Goal: Information Seeking & Learning: Learn about a topic

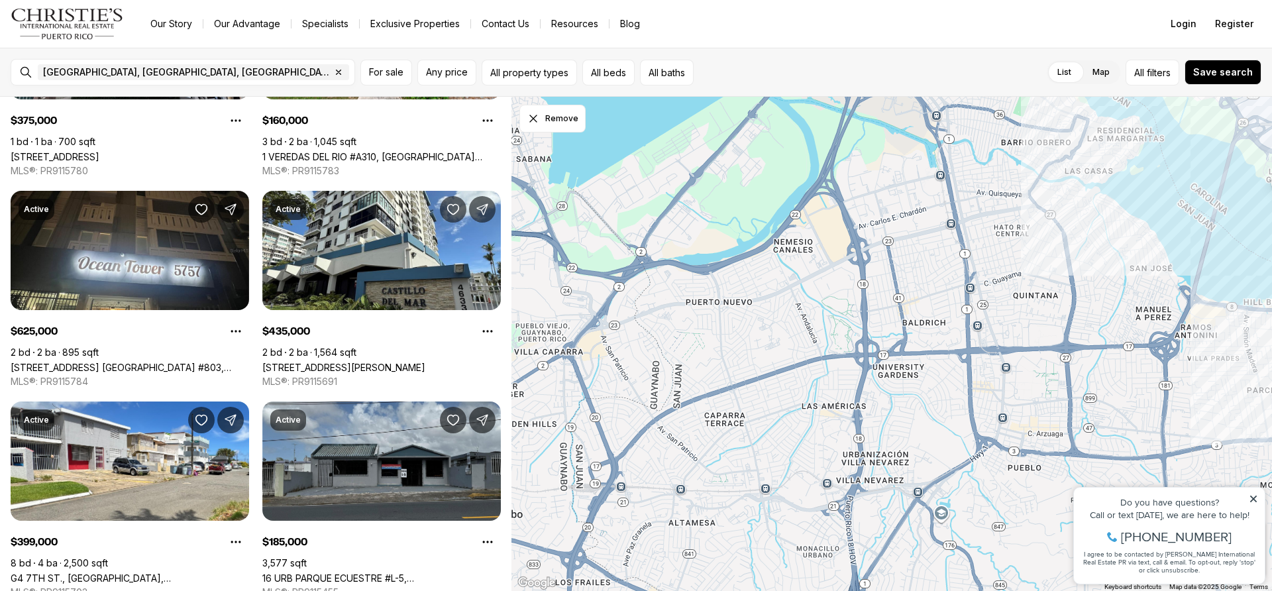
scroll to position [168, 0]
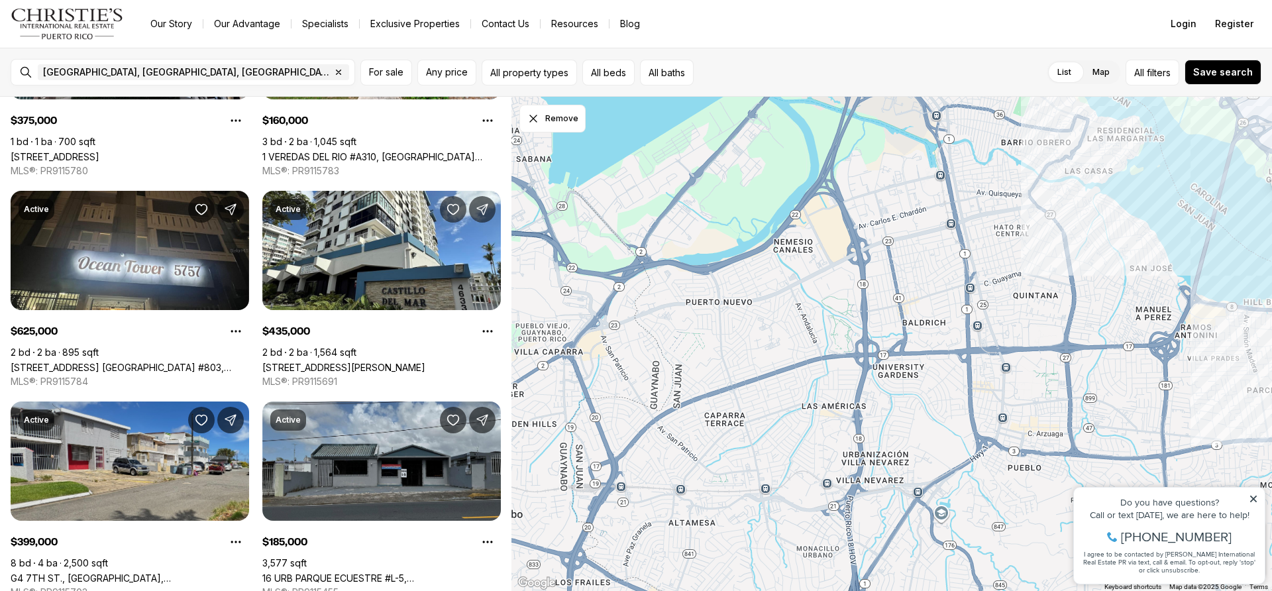
click at [142, 573] on link "G4 7TH ST., [GEOGRAPHIC_DATA], [GEOGRAPHIC_DATA], 00983" at bounding box center [130, 578] width 239 height 11
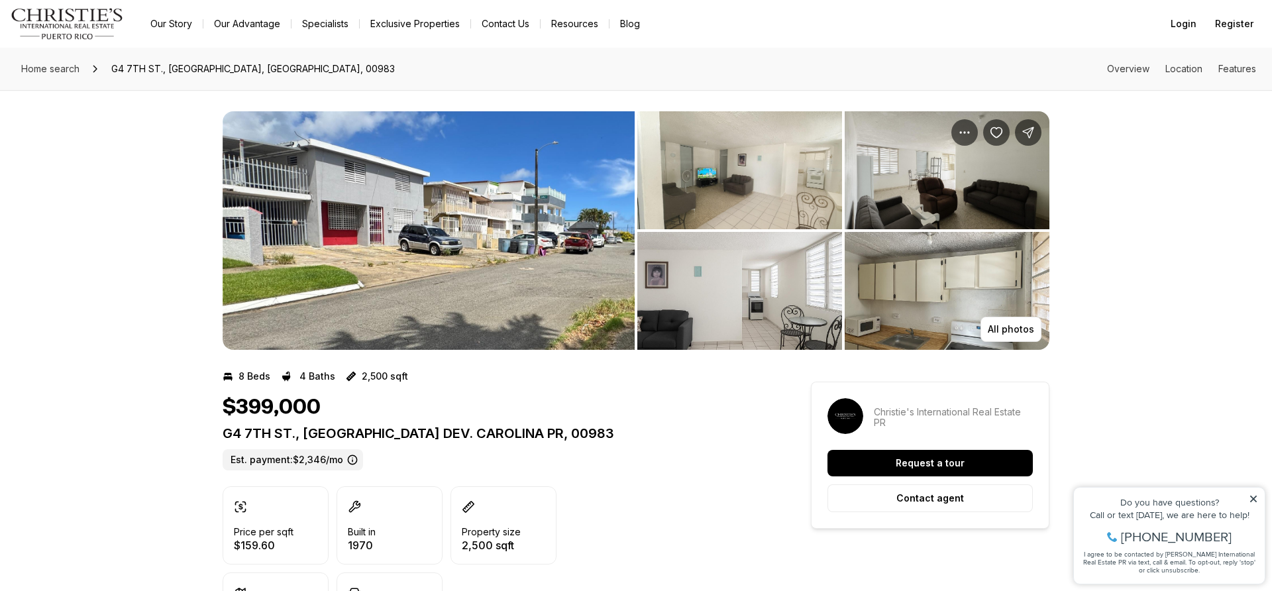
click at [465, 252] on img "View image gallery" at bounding box center [429, 230] width 412 height 239
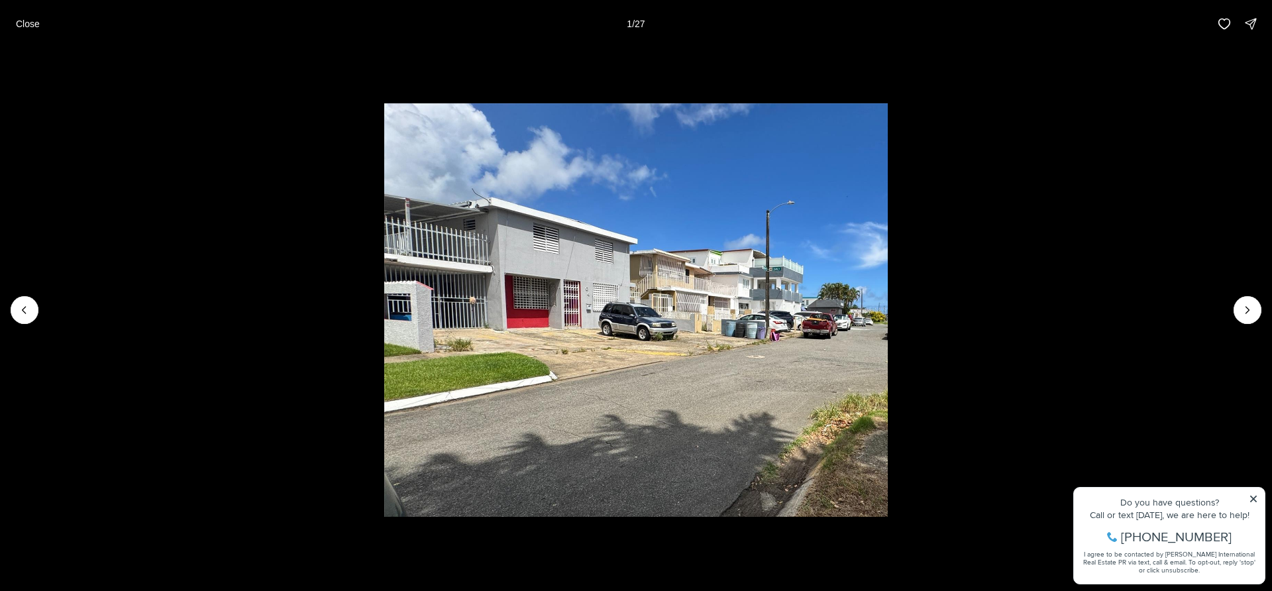
click at [647, 307] on img "1 of 27" at bounding box center [636, 309] width 504 height 413
click at [665, 327] on img "1 of 27" at bounding box center [636, 309] width 504 height 413
